Goal: Task Accomplishment & Management: Manage account settings

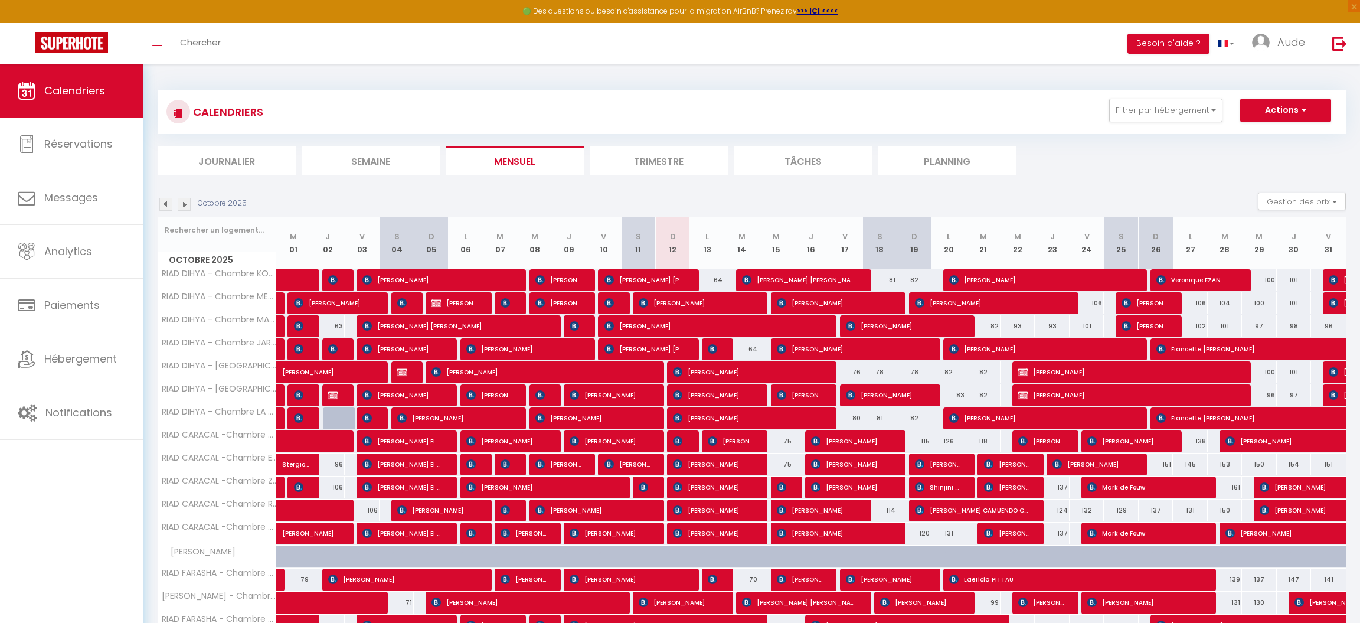
click at [403, 372] on img at bounding box center [401, 371] width 9 height 9
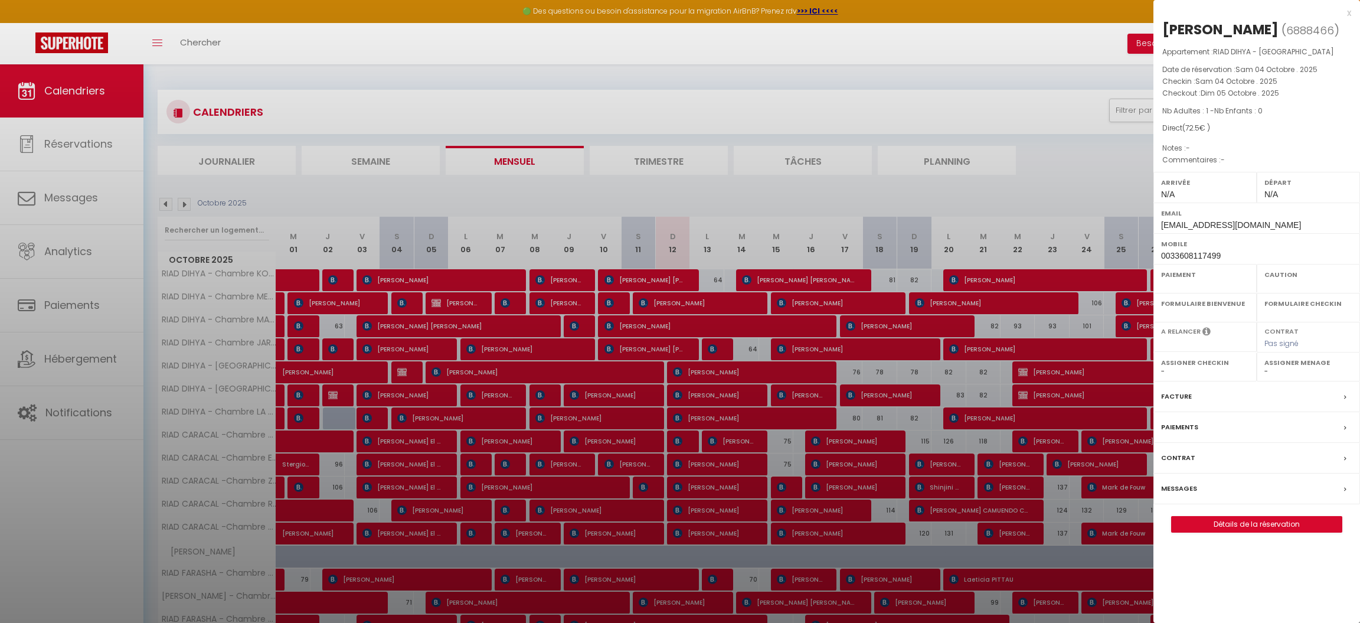
select select "OK"
select select "KO"
select select "0"
select select "1"
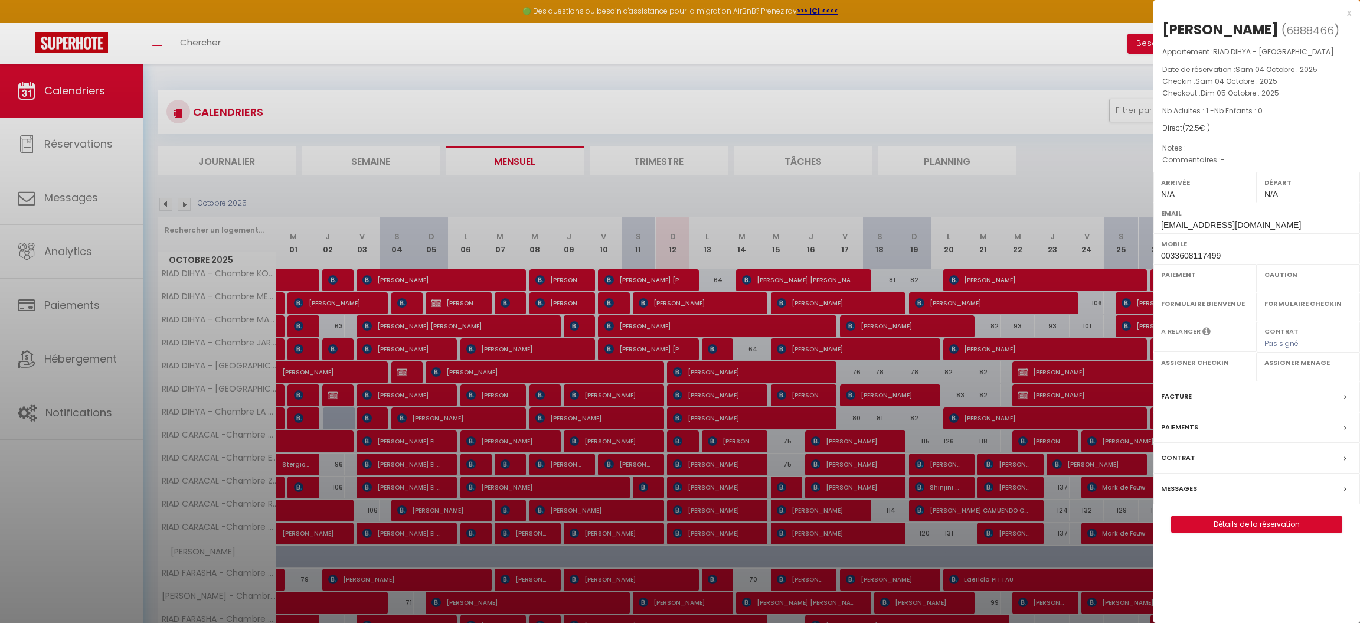
select select
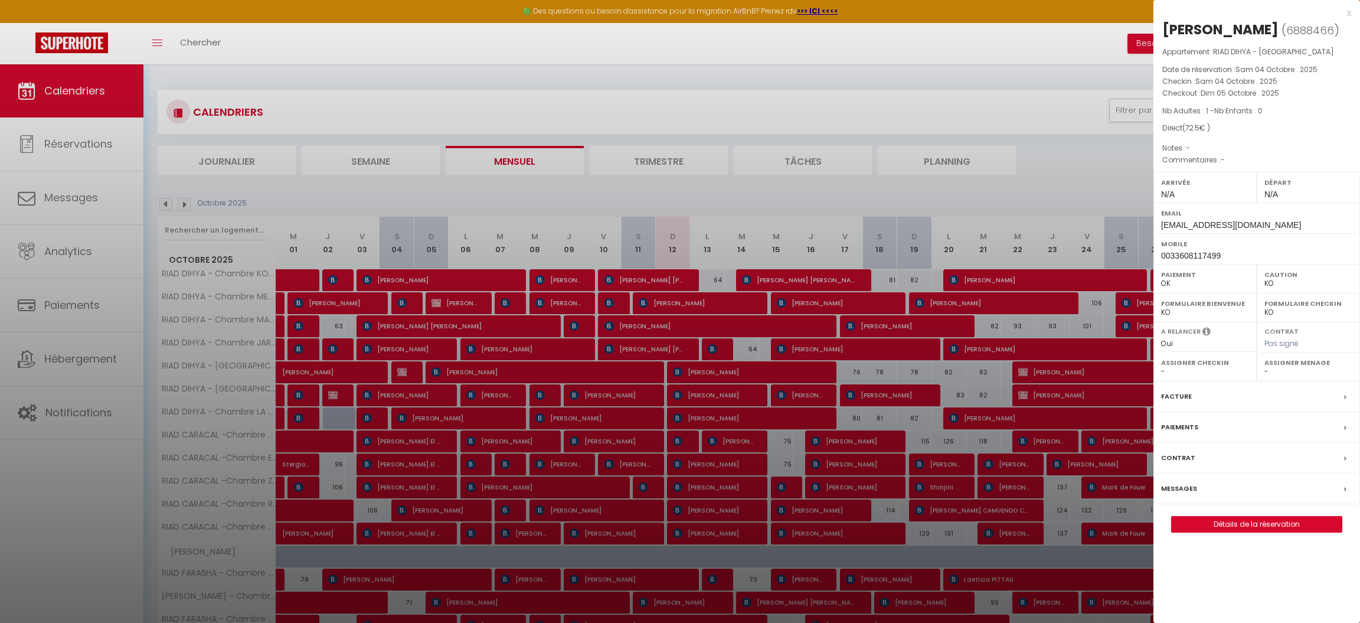
click at [379, 367] on link "[PERSON_NAME]" at bounding box center [379, 375] width 0 height 16
click at [412, 342] on div at bounding box center [680, 311] width 1360 height 623
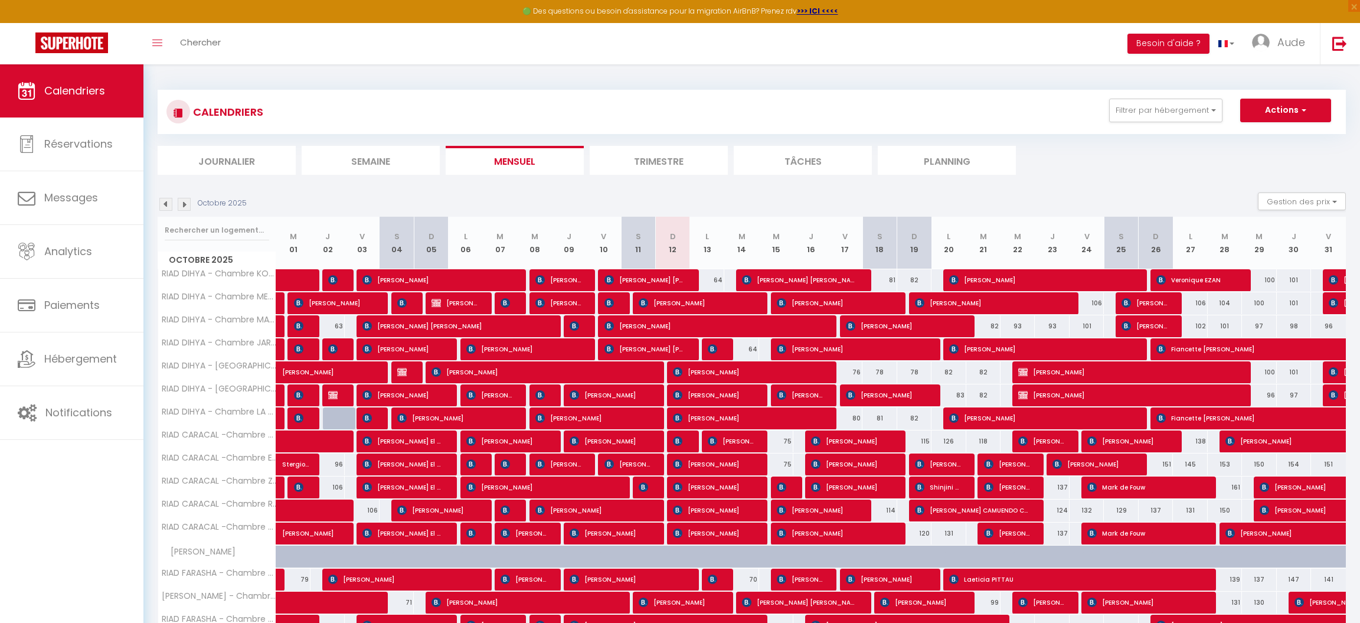
click at [412, 342] on span "[PERSON_NAME]" at bounding box center [402, 349] width 80 height 22
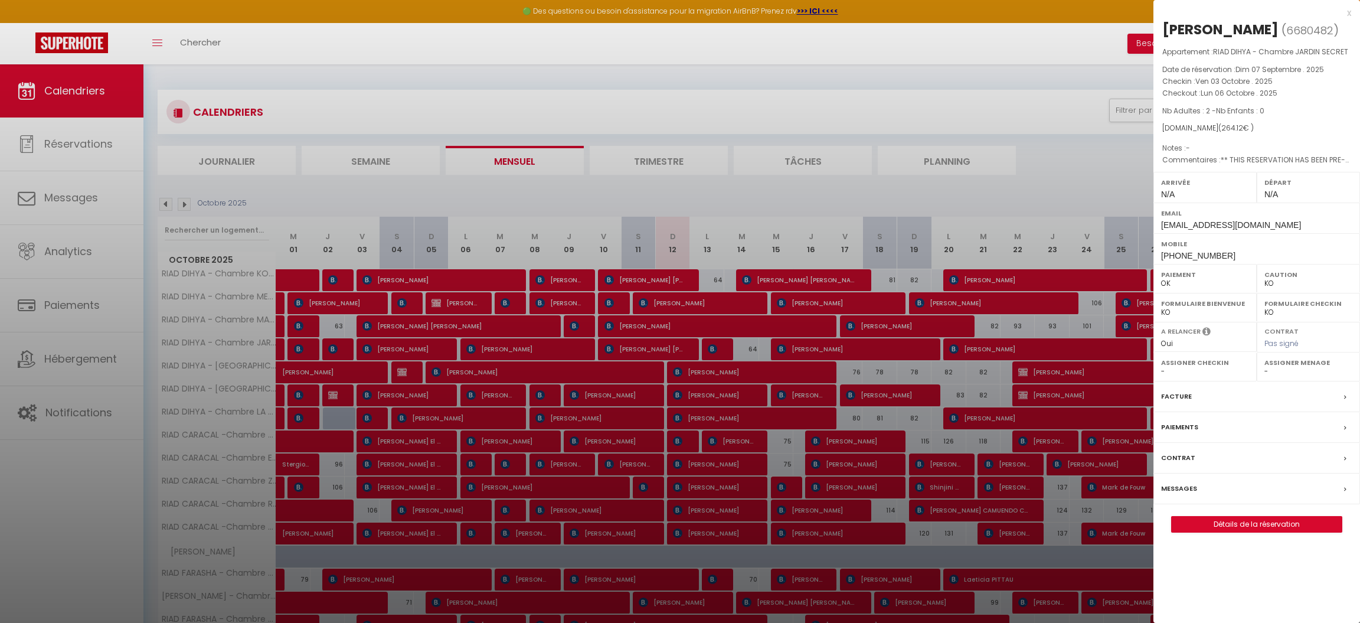
click at [446, 369] on div at bounding box center [680, 311] width 1360 height 623
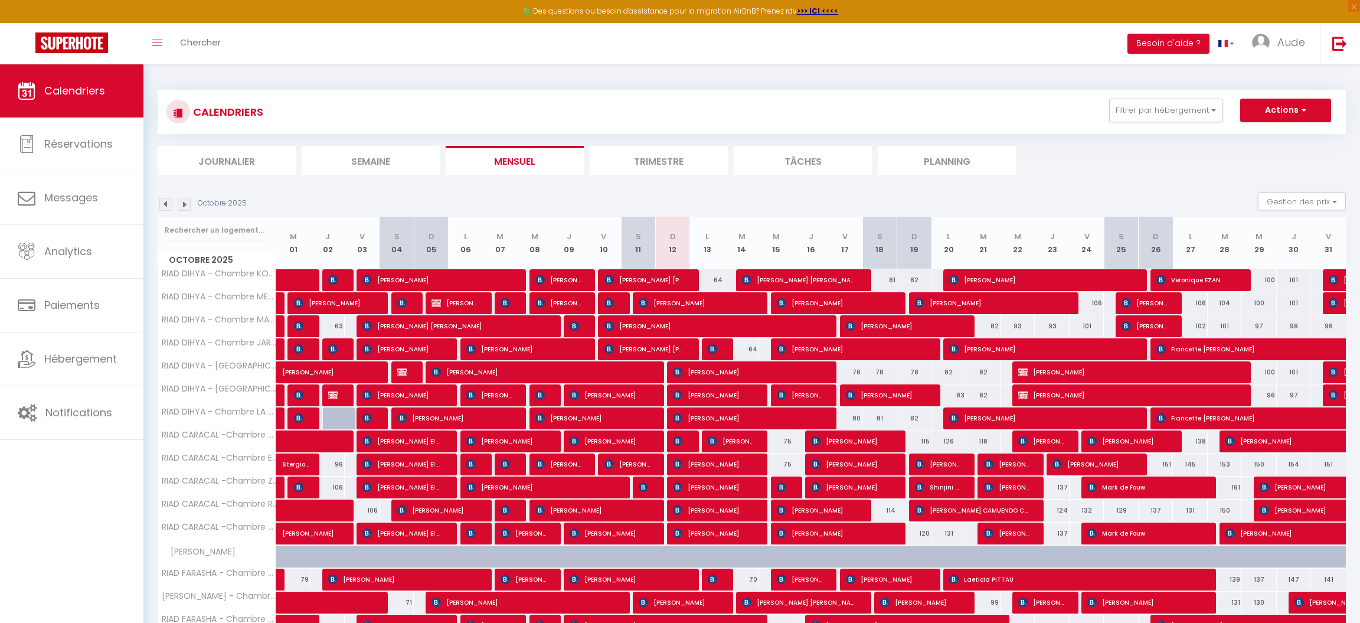
click at [434, 303] on img at bounding box center [435, 302] width 9 height 9
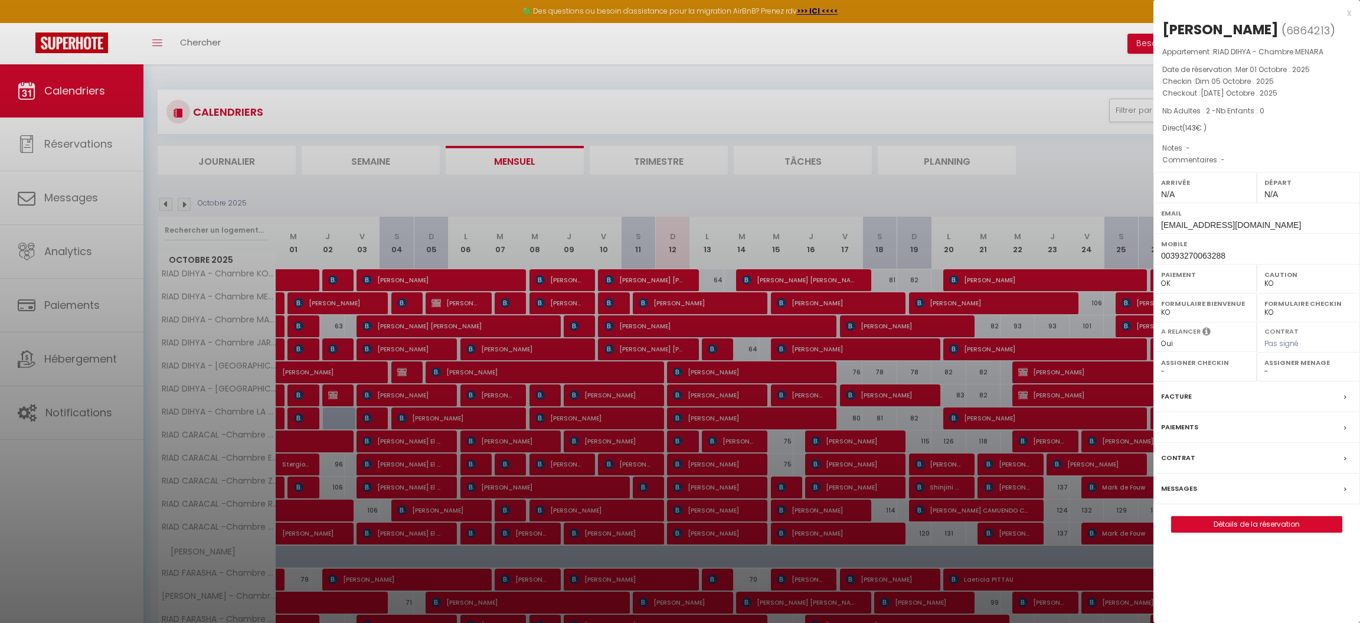
click at [434, 303] on div at bounding box center [680, 311] width 1360 height 623
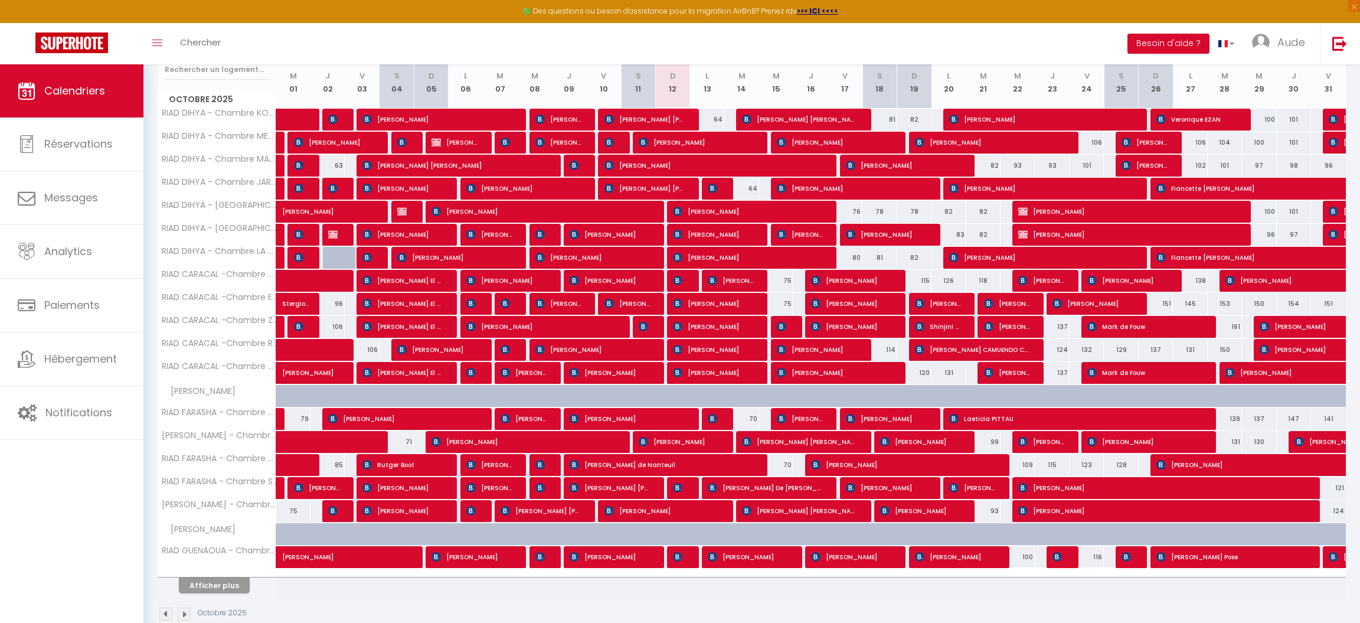
scroll to position [186, 0]
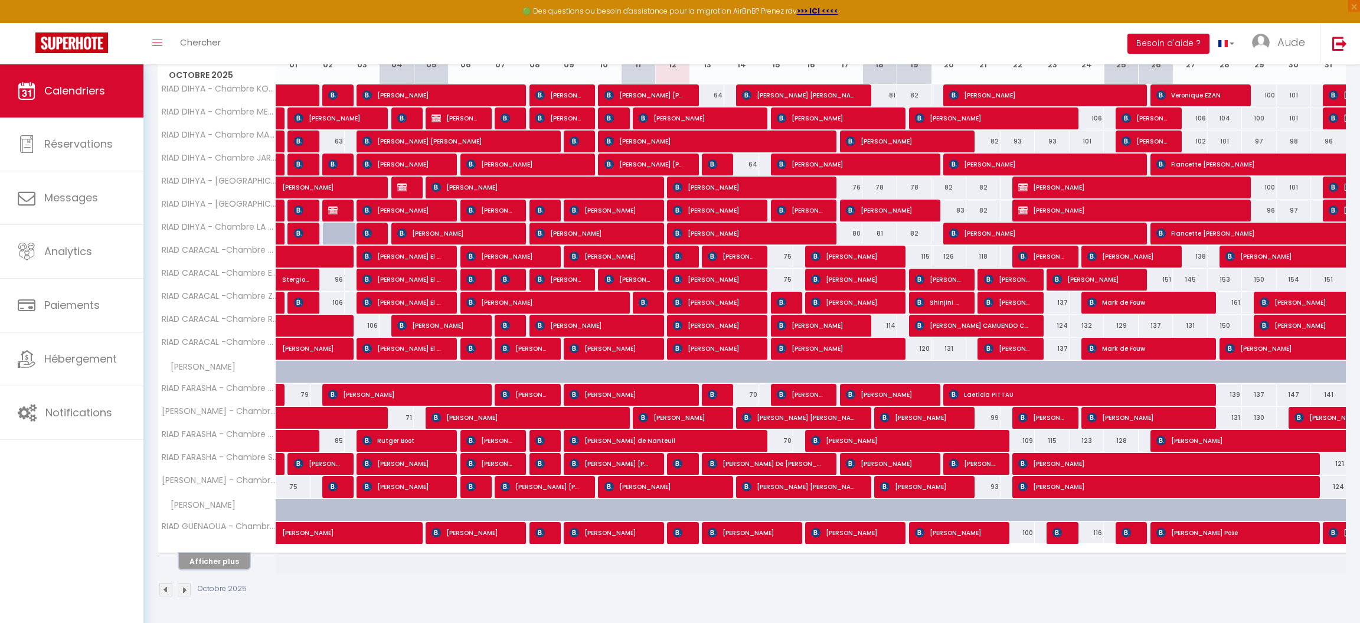
click at [228, 566] on button "Afficher plus" at bounding box center [214, 561] width 71 height 16
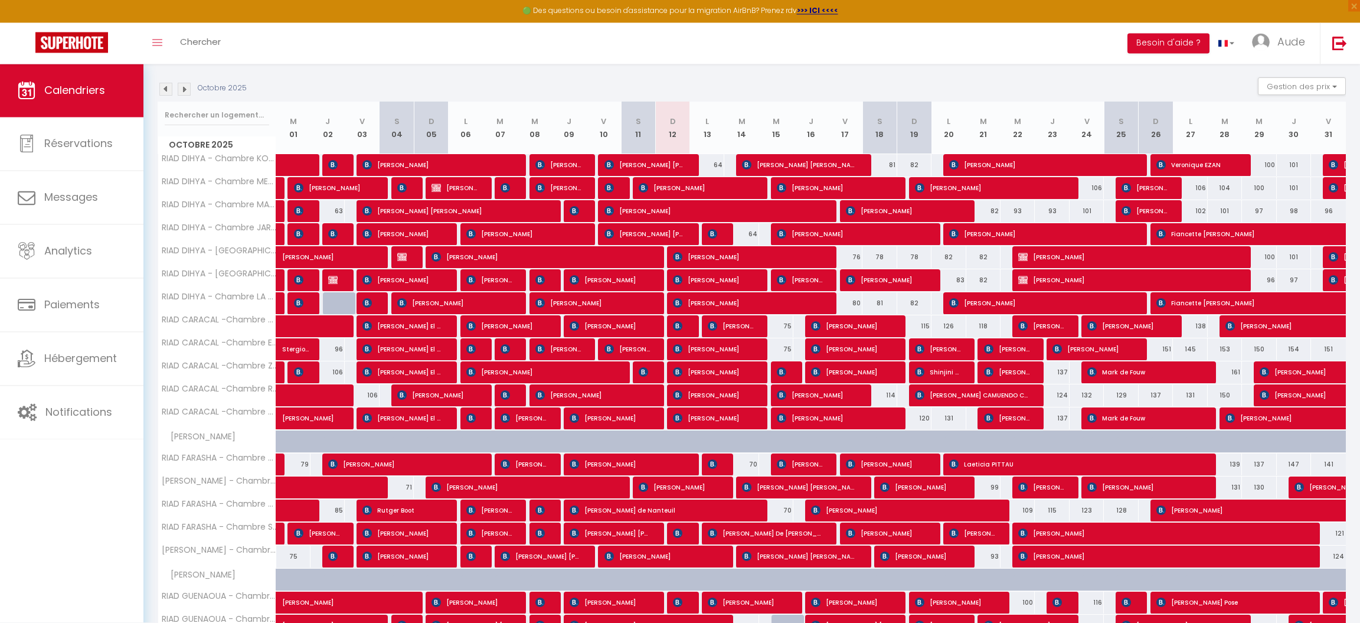
scroll to position [100, 0]
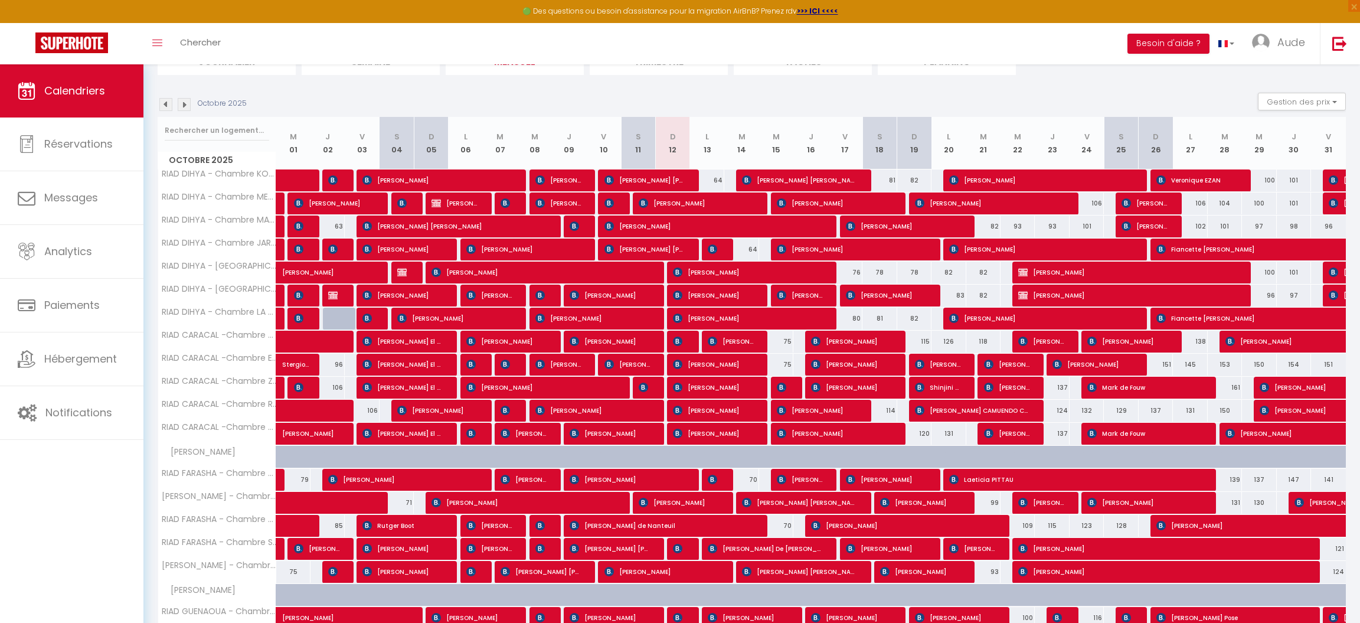
click at [337, 238] on span "[PERSON_NAME]" at bounding box center [333, 249] width 11 height 22
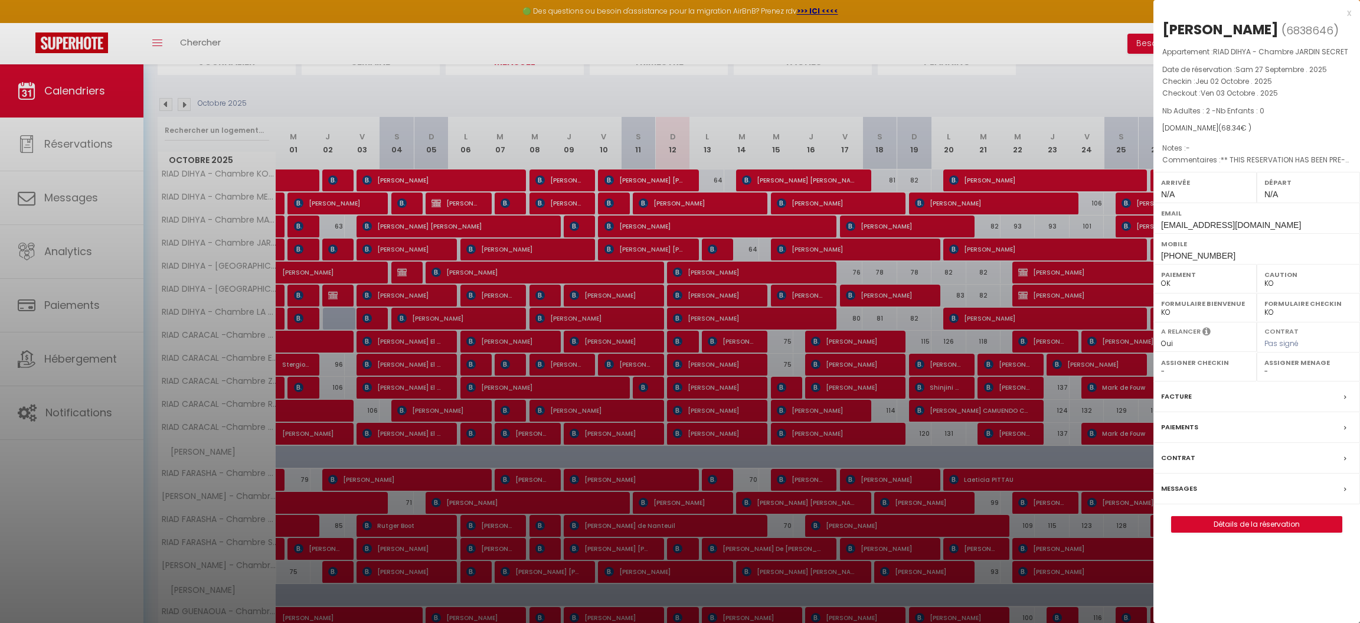
click at [574, 384] on div at bounding box center [680, 311] width 1360 height 623
